Goal: Task Accomplishment & Management: Manage account settings

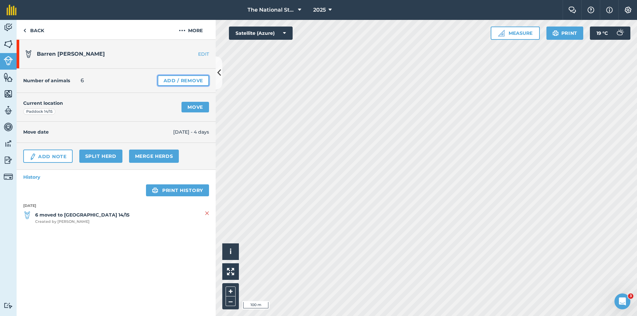
click at [188, 82] on link "Add / Remove" at bounding box center [183, 80] width 51 height 11
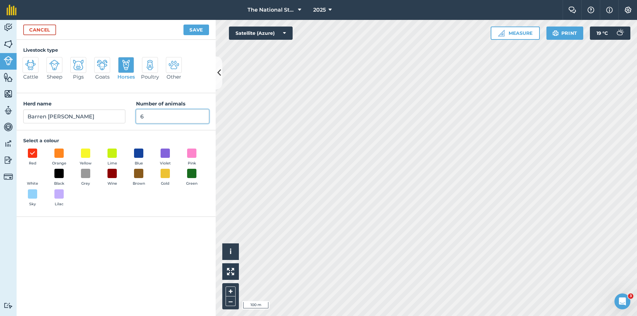
drag, startPoint x: 164, startPoint y: 117, endPoint x: 138, endPoint y: 120, distance: 25.3
click at [138, 120] on input "6" at bounding box center [172, 116] width 73 height 14
type input "8"
click at [196, 31] on button "Save" at bounding box center [196, 30] width 26 height 11
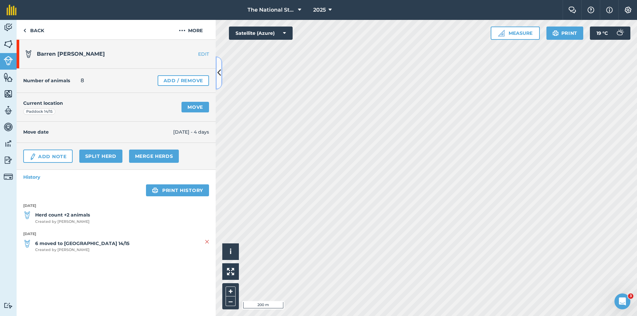
click at [218, 76] on icon at bounding box center [219, 73] width 4 height 12
